Goal: Task Accomplishment & Management: Complete application form

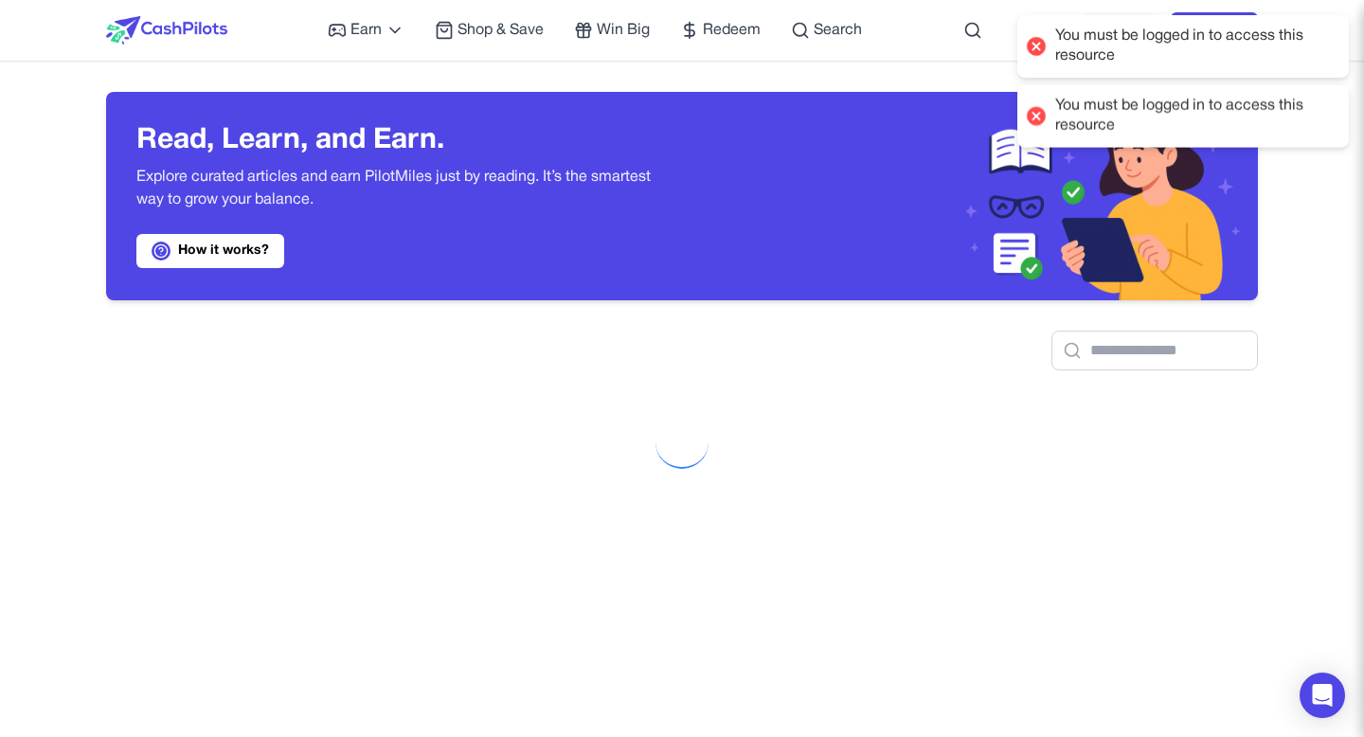
click at [1040, 44] on div at bounding box center [1036, 46] width 27 height 27
click at [1039, 45] on div at bounding box center [1036, 46] width 27 height 27
click at [1036, 110] on div at bounding box center [1036, 115] width 27 height 27
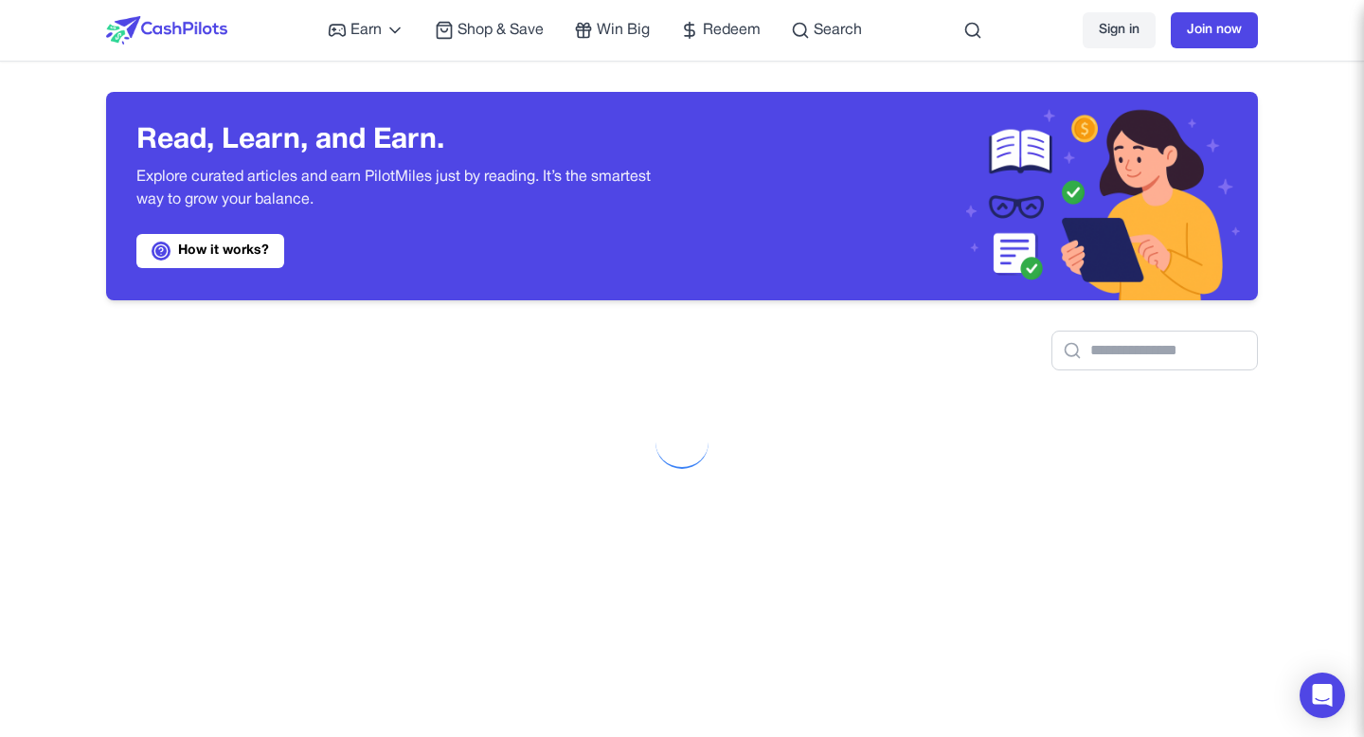
click at [1126, 39] on link "Sign in" at bounding box center [1119, 30] width 73 height 36
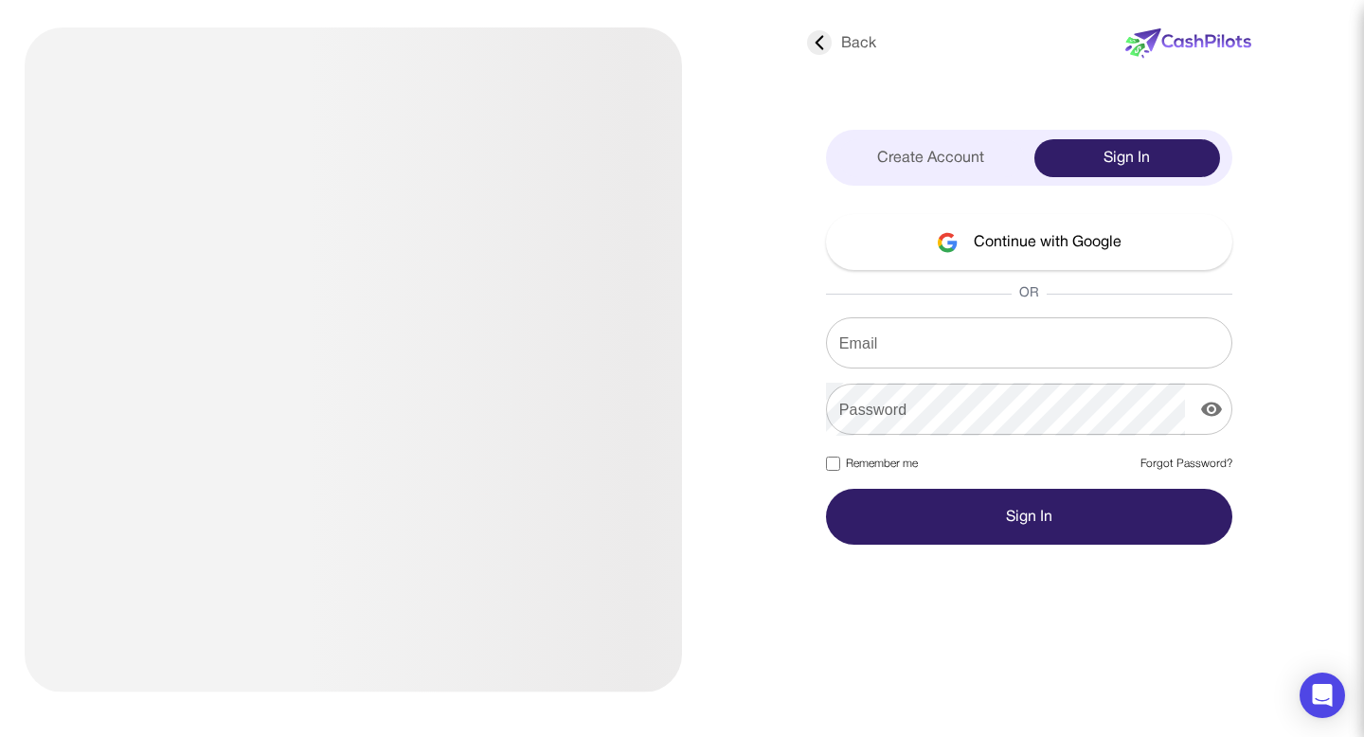
click at [947, 242] on img at bounding box center [948, 242] width 22 height 21
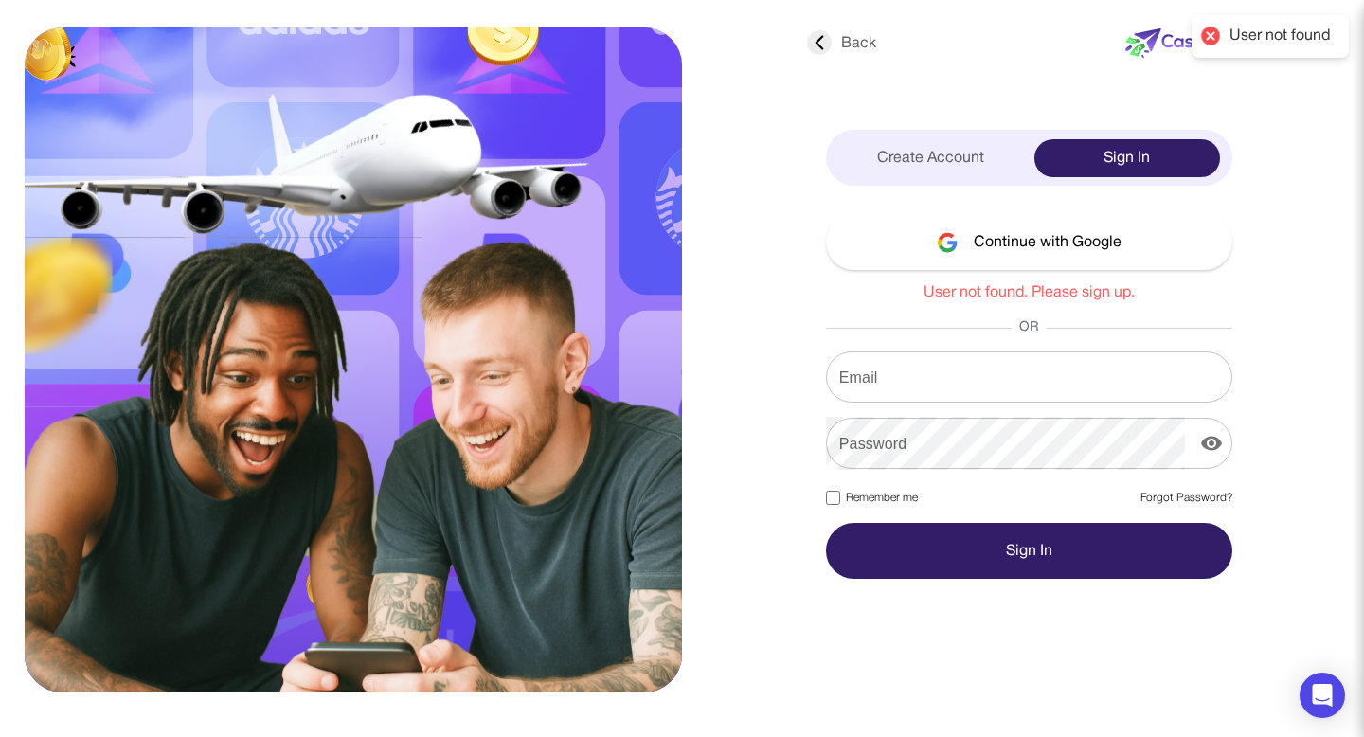
click at [1053, 243] on button "Continue with Google" at bounding box center [1029, 242] width 406 height 56
click at [954, 140] on div "Create Account" at bounding box center [932, 158] width 186 height 38
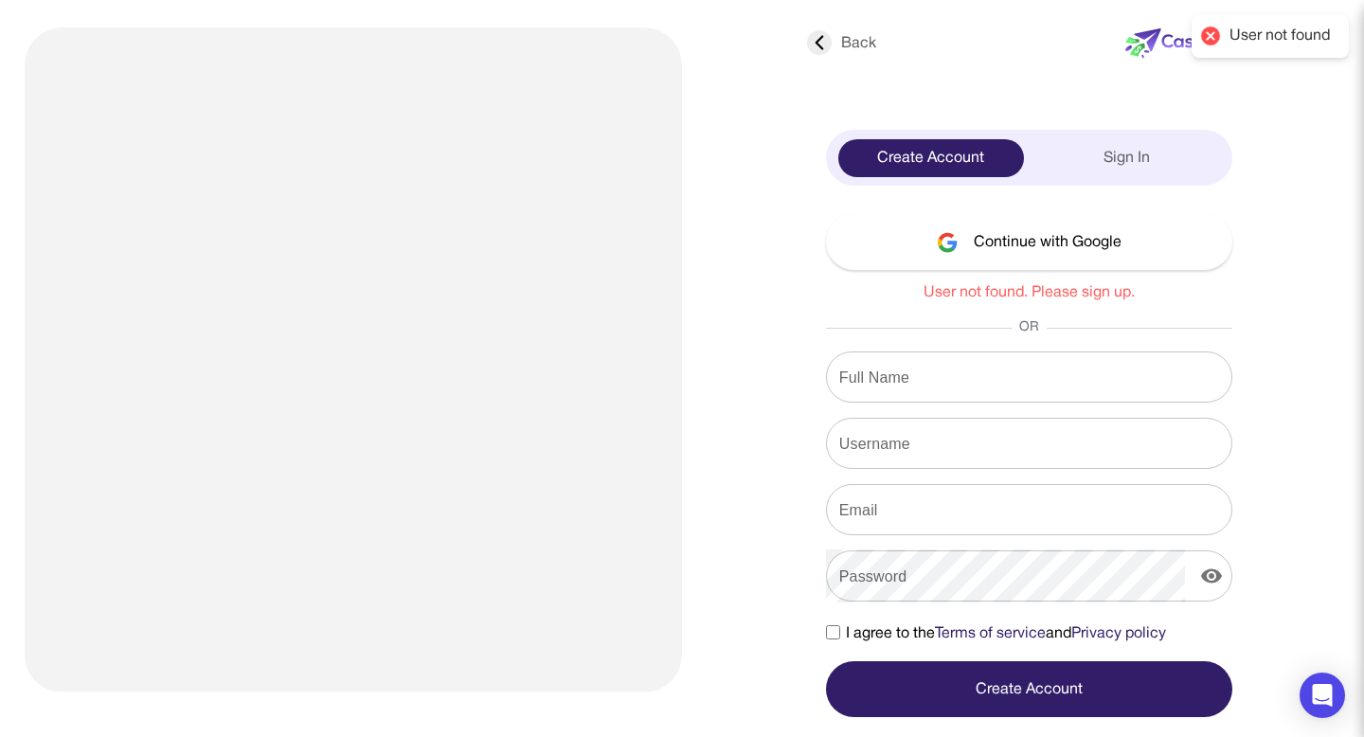
click at [971, 227] on button "Continue with Google" at bounding box center [1029, 242] width 406 height 56
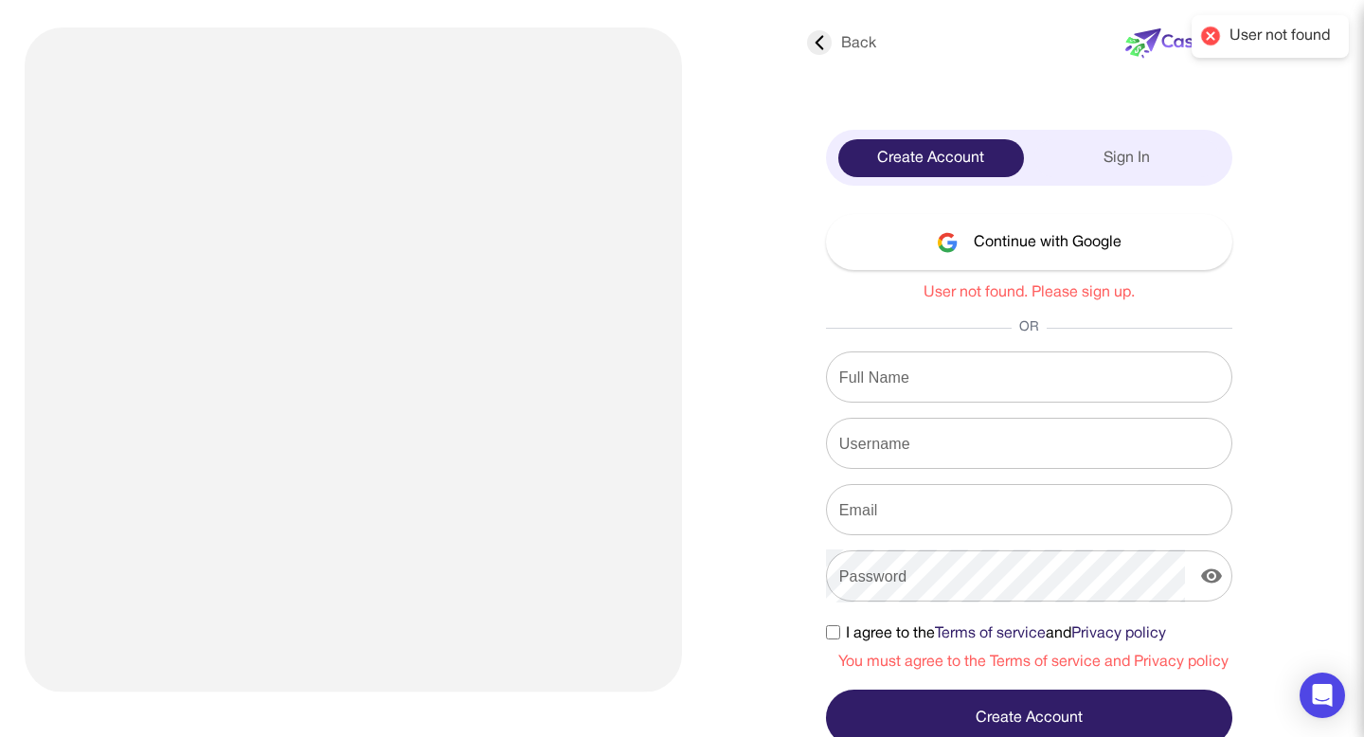
scroll to position [9, 0]
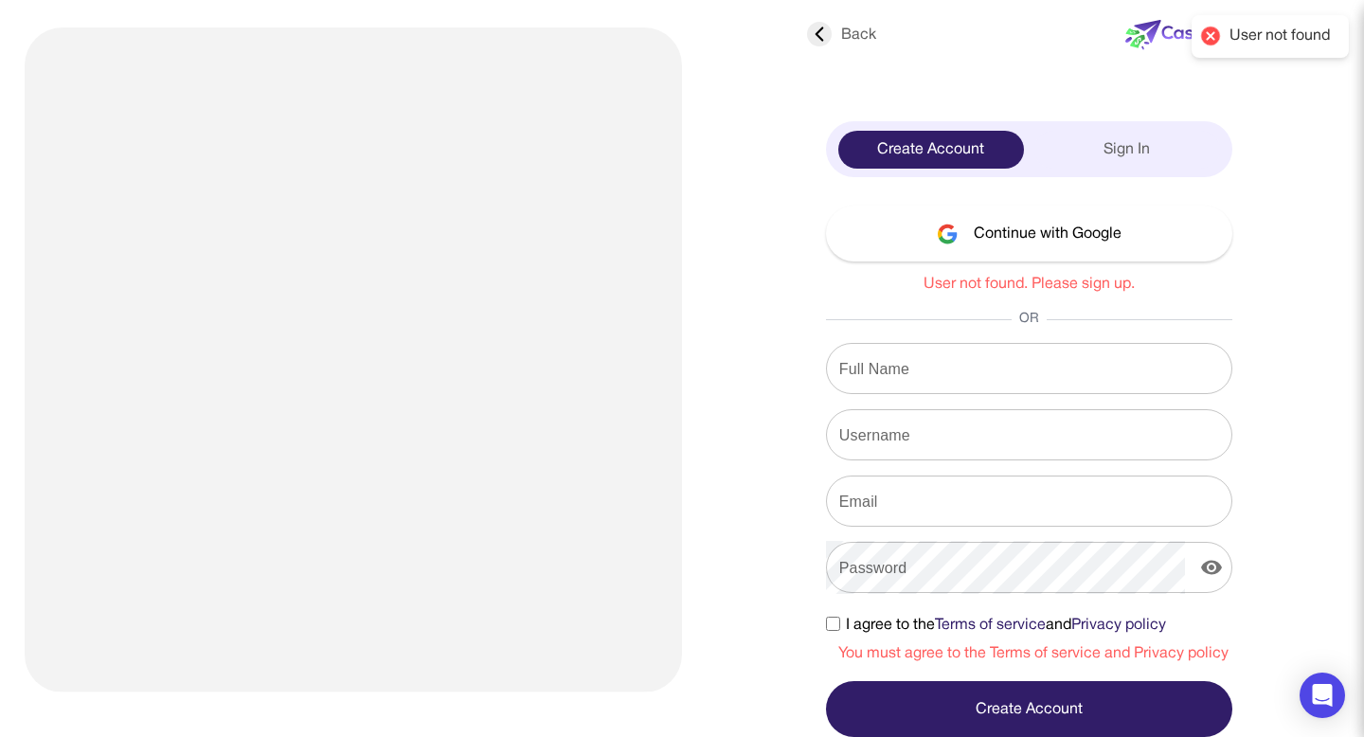
click at [962, 234] on button "Continue with Google" at bounding box center [1029, 234] width 406 height 56
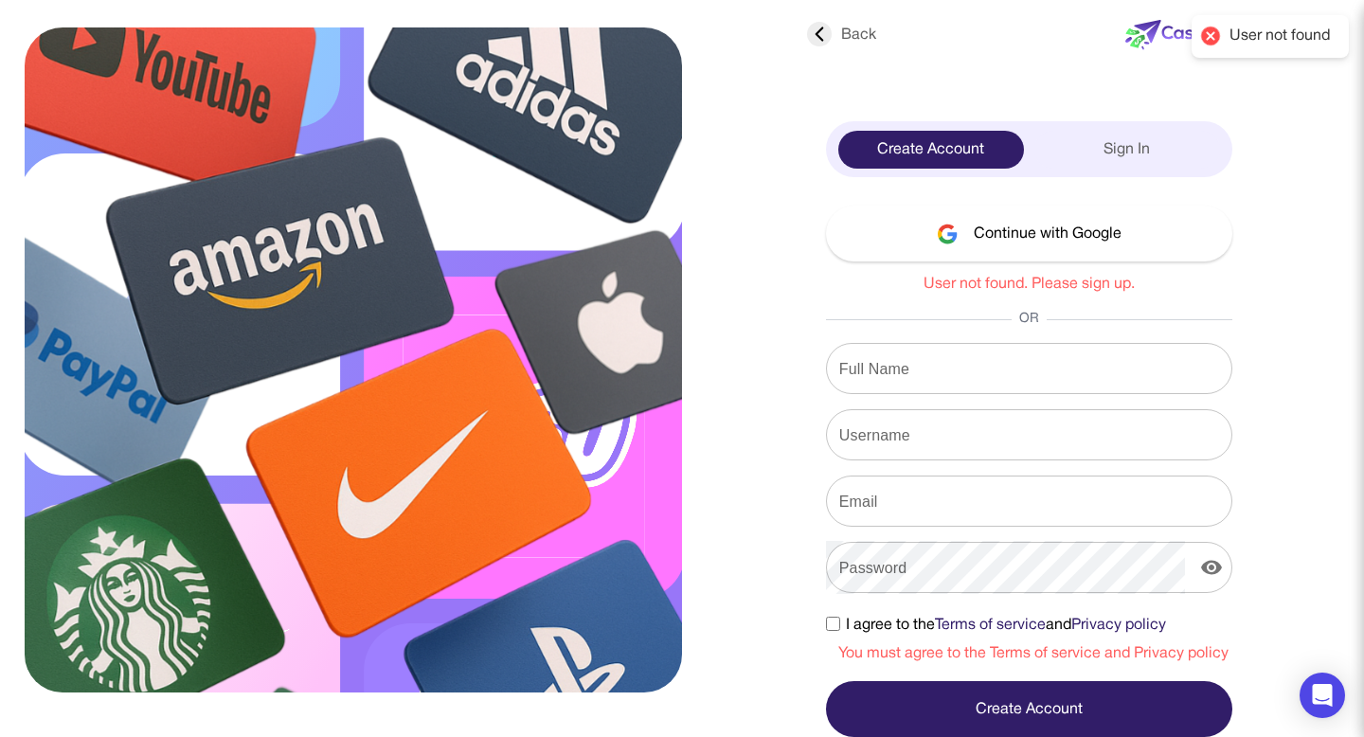
click at [957, 238] on img at bounding box center [948, 234] width 22 height 21
click at [956, 238] on img at bounding box center [948, 234] width 22 height 21
click at [965, 238] on button "Continue with Google" at bounding box center [1029, 234] width 406 height 56
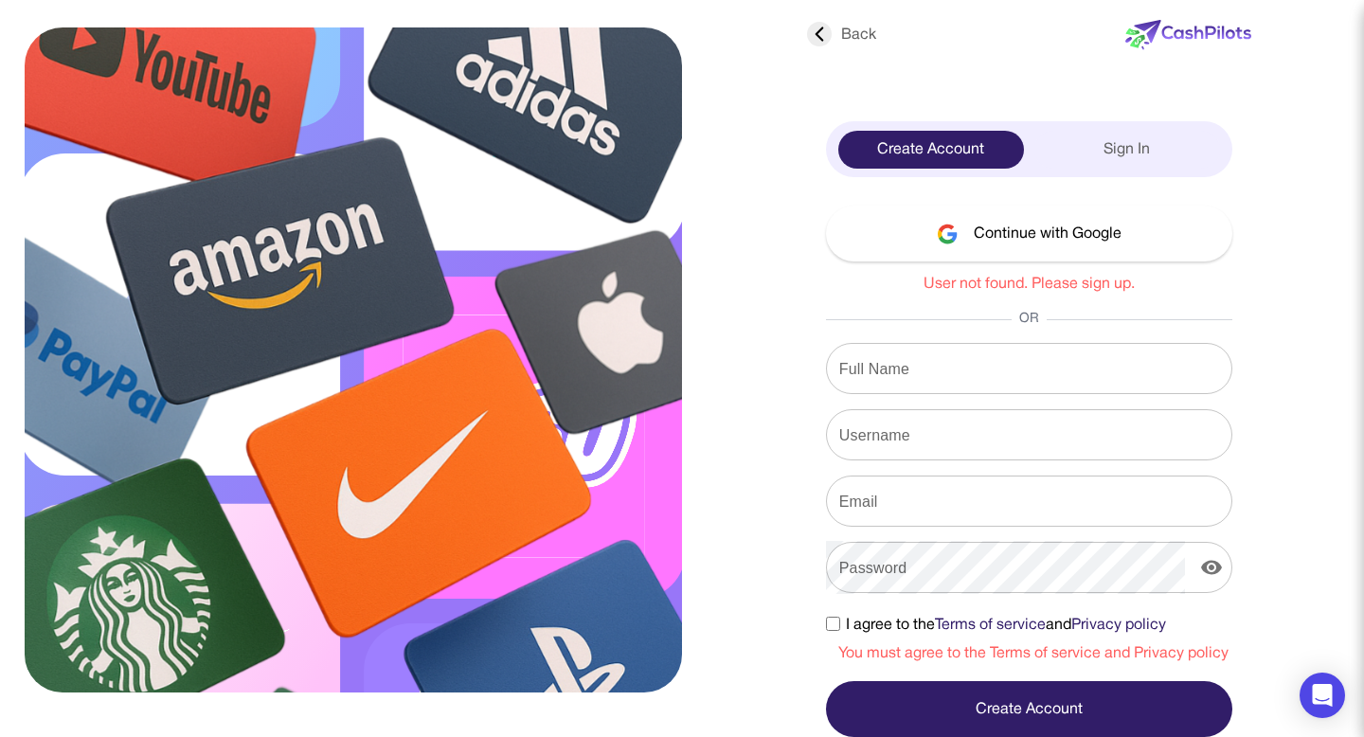
click at [965, 238] on button "Continue with Google" at bounding box center [1029, 234] width 406 height 56
click at [1212, 455] on input "Username" at bounding box center [1029, 434] width 406 height 53
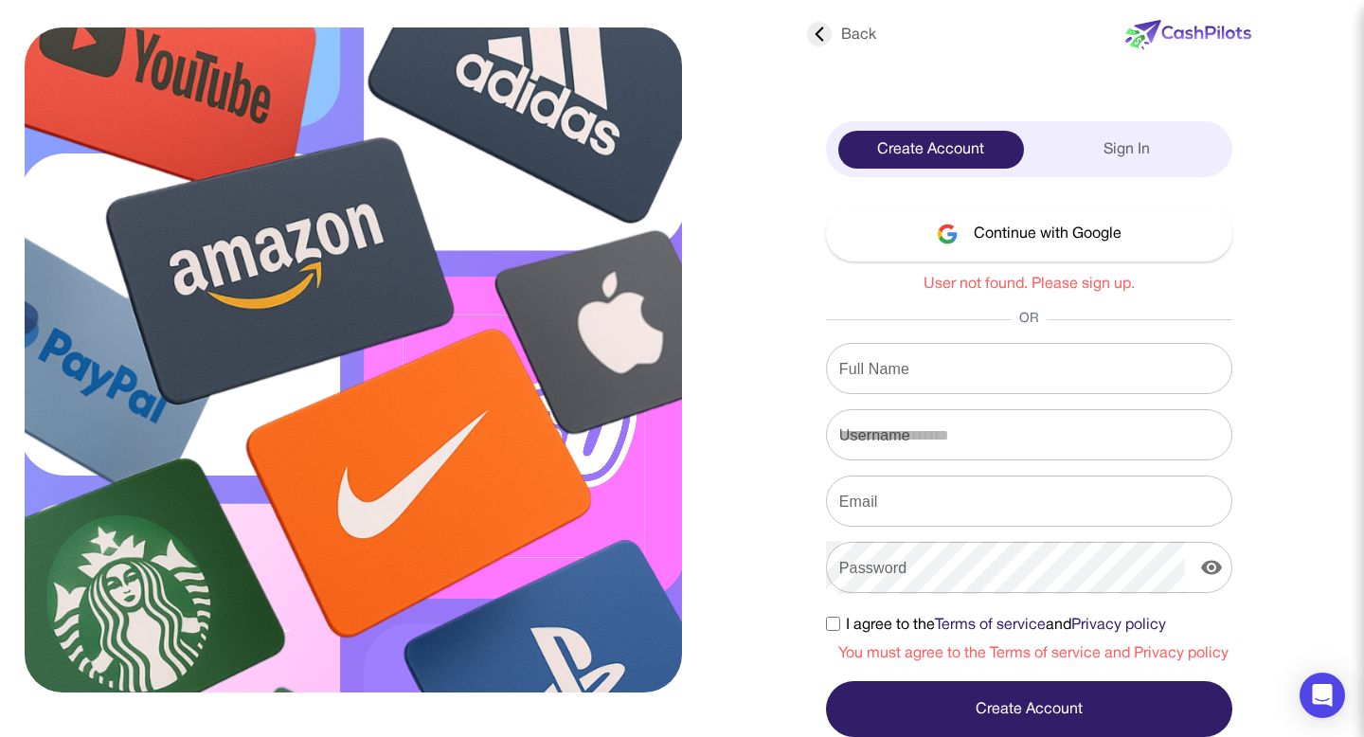
click at [1034, 229] on button "Continue with Google" at bounding box center [1029, 234] width 406 height 56
click at [1034, 230] on button "Continue with Google" at bounding box center [1029, 234] width 406 height 56
click at [1029, 230] on button "Continue with Google" at bounding box center [1029, 234] width 406 height 56
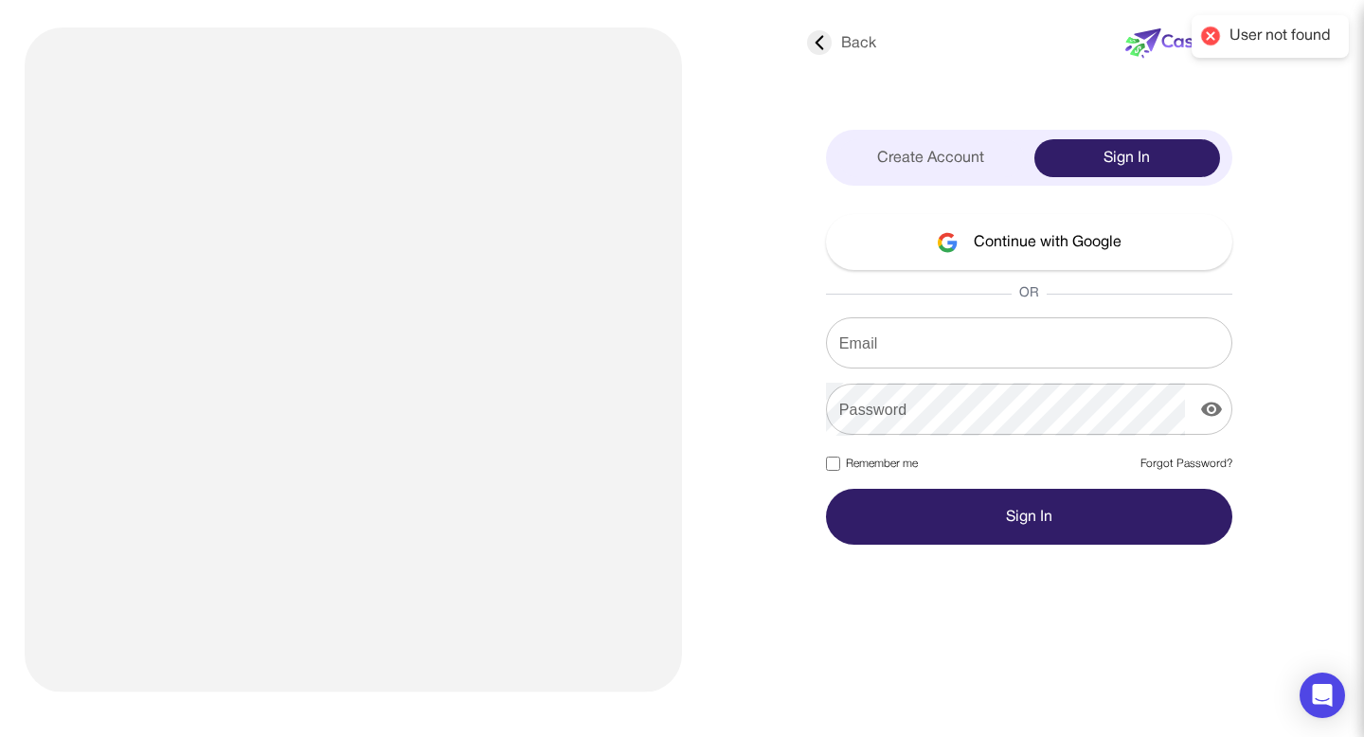
click at [1040, 234] on button "Continue with Google" at bounding box center [1029, 242] width 406 height 56
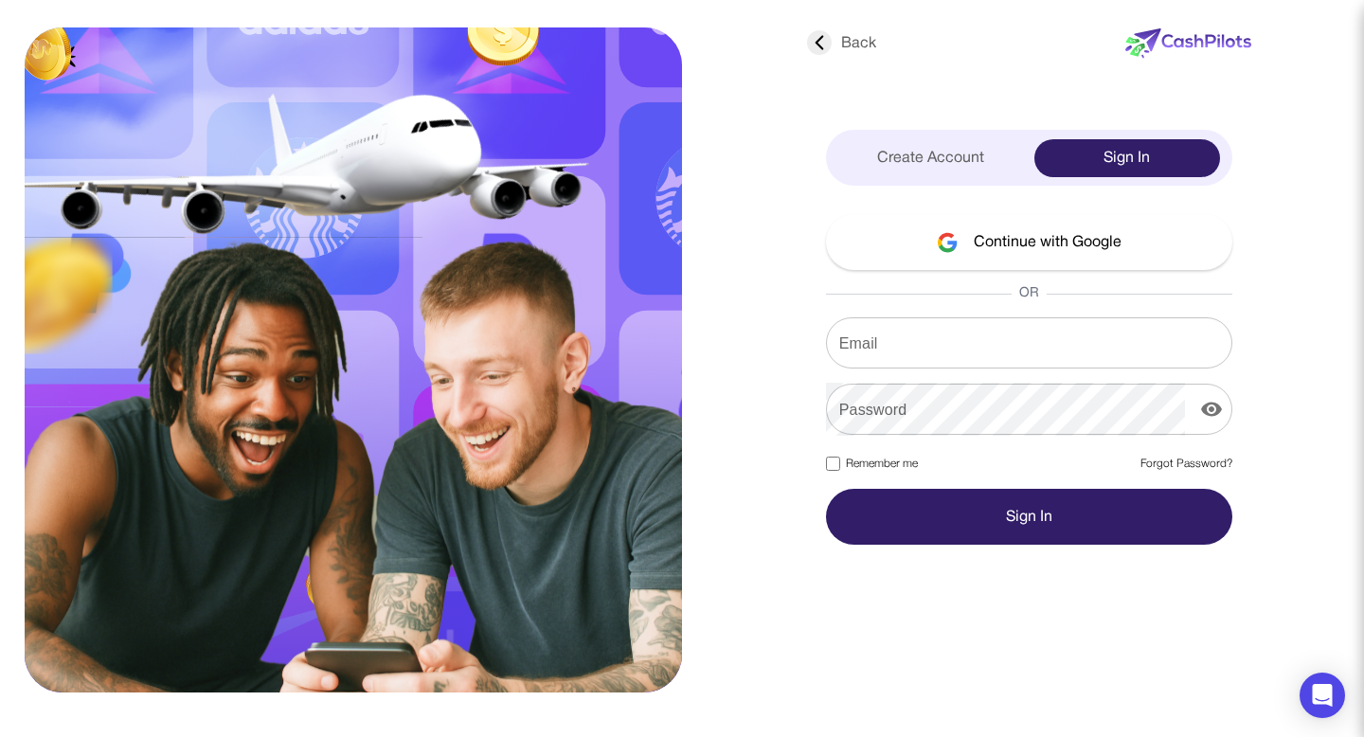
click at [900, 176] on div "Create Account Sign In" at bounding box center [1029, 158] width 406 height 56
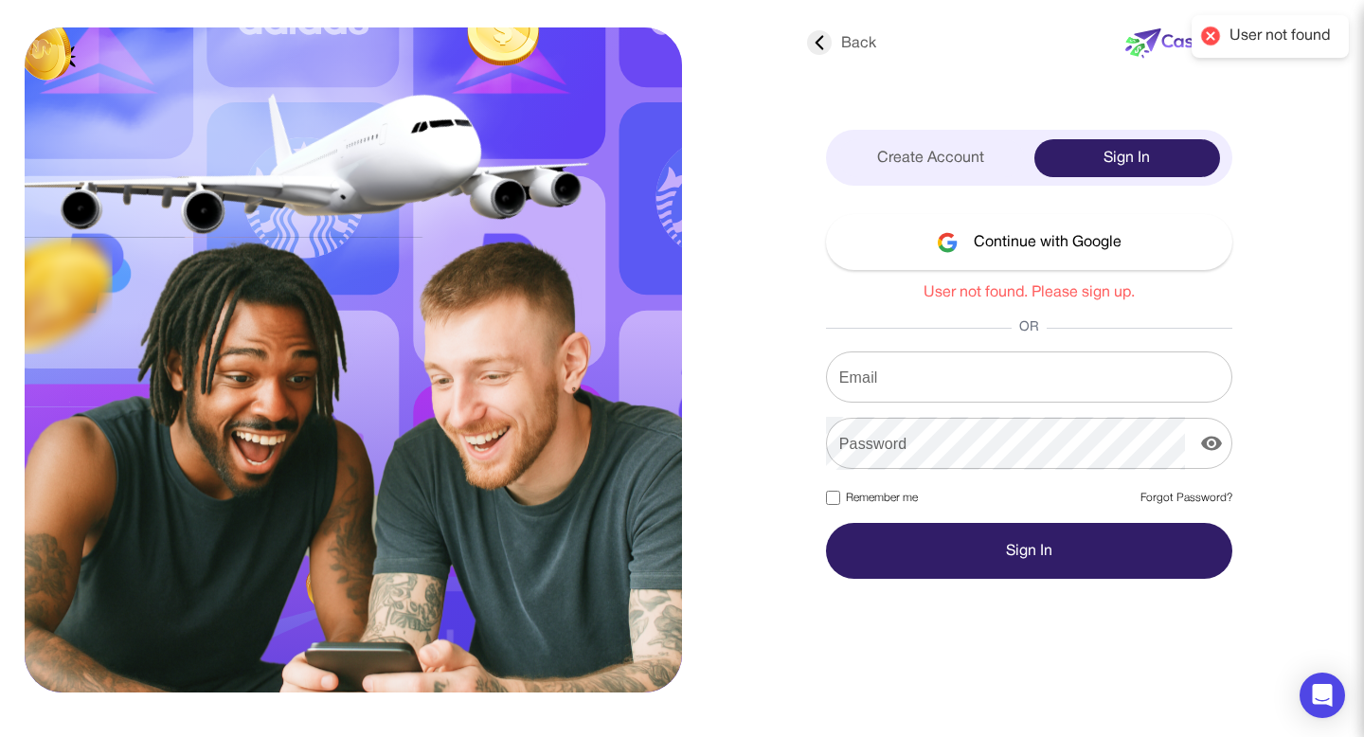
click at [900, 166] on div "Create Account" at bounding box center [932, 158] width 186 height 38
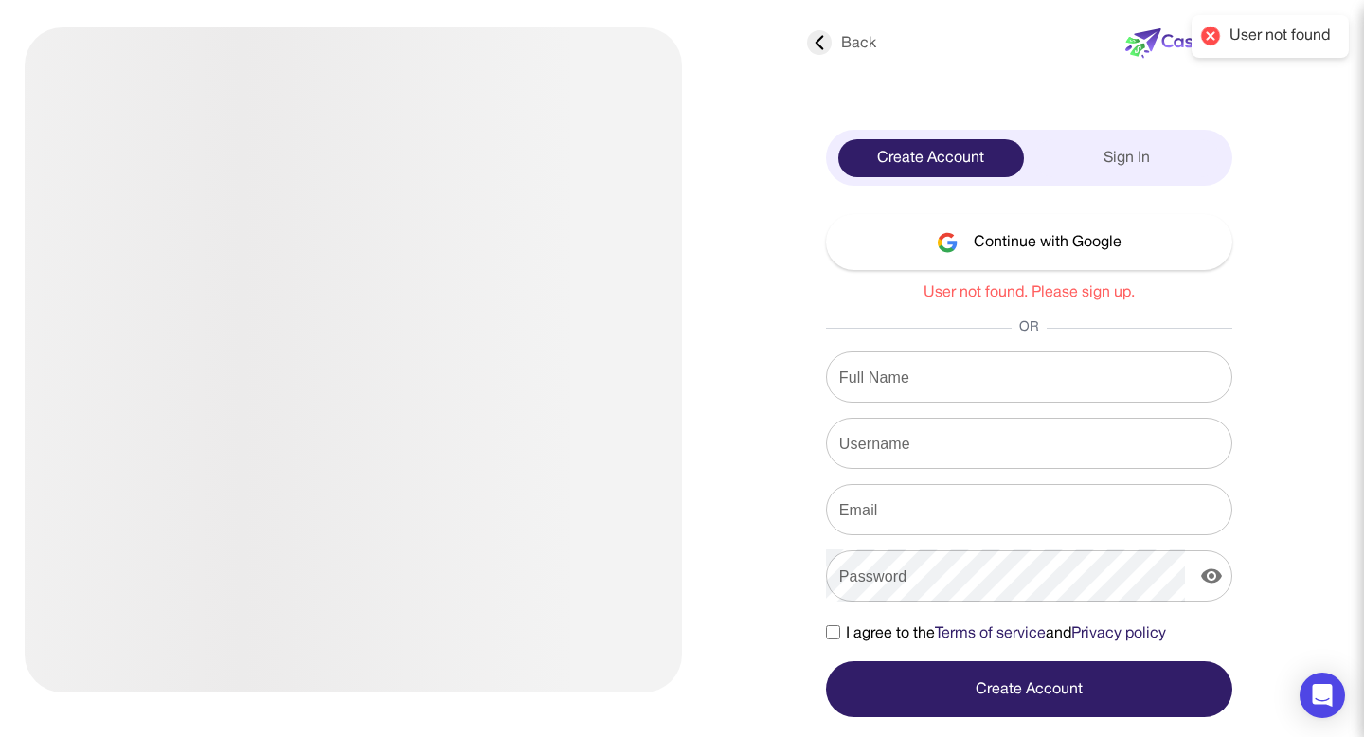
click at [952, 262] on button "Continue with Google" at bounding box center [1029, 242] width 406 height 56
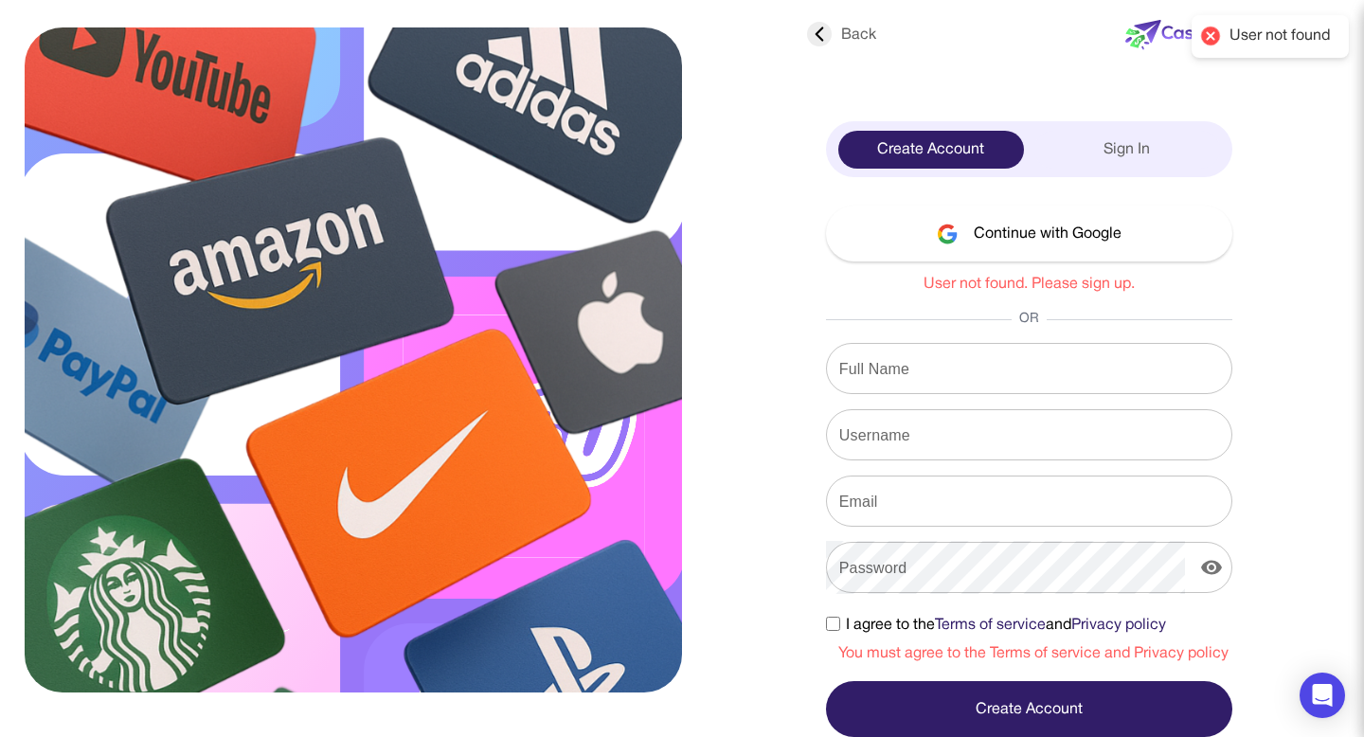
click at [945, 244] on img at bounding box center [948, 234] width 22 height 21
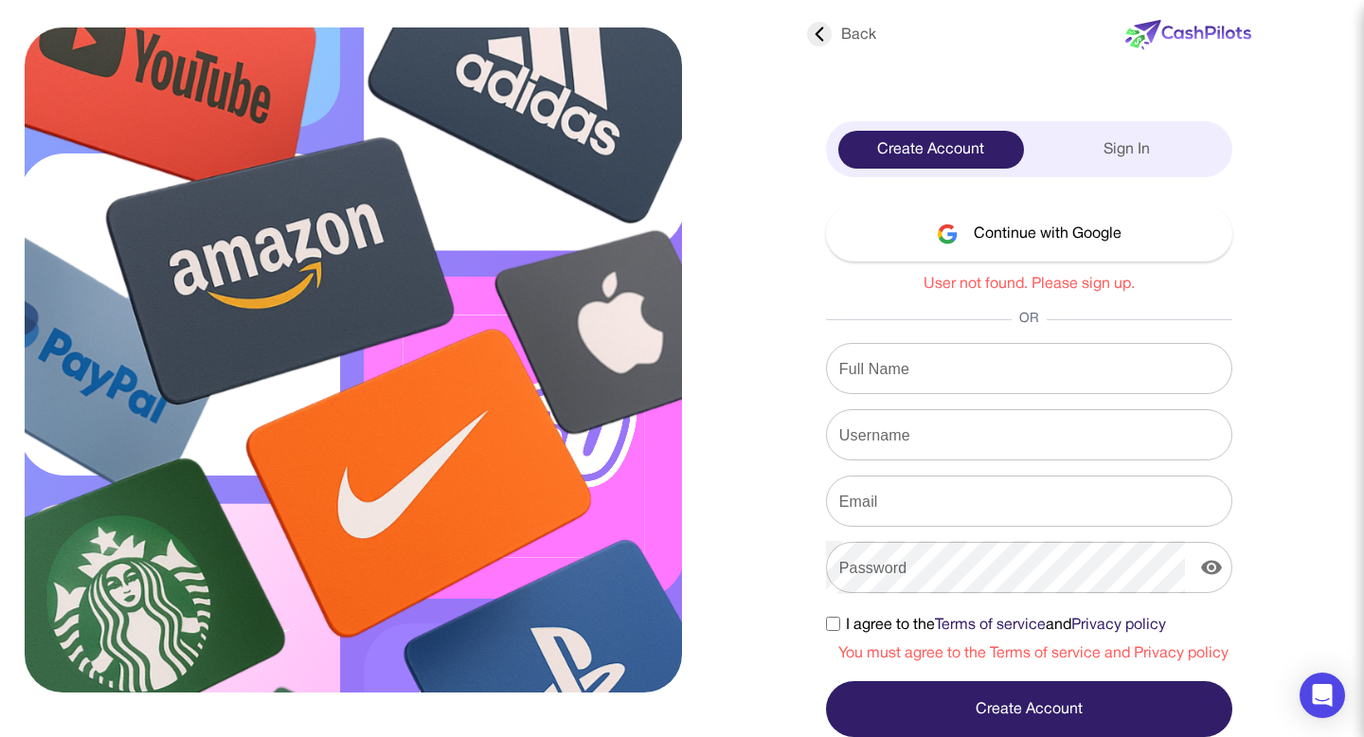
click at [945, 244] on img at bounding box center [948, 234] width 22 height 21
